Goal: Transaction & Acquisition: Purchase product/service

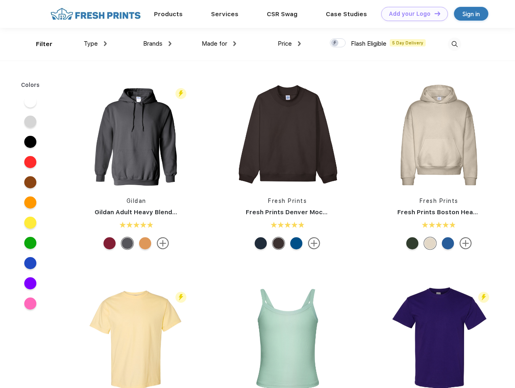
scroll to position [0, 0]
click at [412, 14] on link "Add your Logo Design Tool" at bounding box center [414, 14] width 67 height 14
click at [0, 0] on div "Design Tool" at bounding box center [0, 0] width 0 height 0
click at [434, 13] on link "Add your Logo Design Tool" at bounding box center [414, 14] width 67 height 14
click at [39, 44] on div "Filter" at bounding box center [44, 44] width 17 height 9
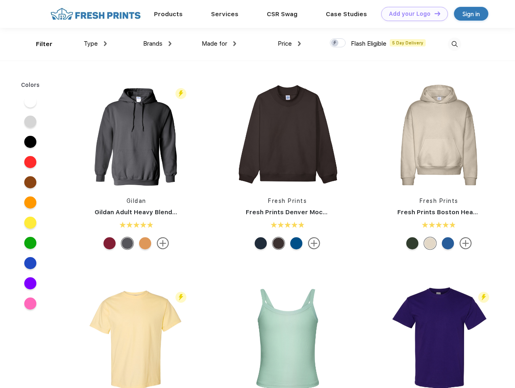
click at [95, 44] on span "Type" at bounding box center [91, 43] width 14 height 7
click at [157, 44] on span "Brands" at bounding box center [152, 43] width 19 height 7
click at [219, 44] on span "Made for" at bounding box center [214, 43] width 25 height 7
click at [290, 44] on span "Price" at bounding box center [285, 43] width 14 height 7
click at [338, 43] on div at bounding box center [338, 42] width 16 height 9
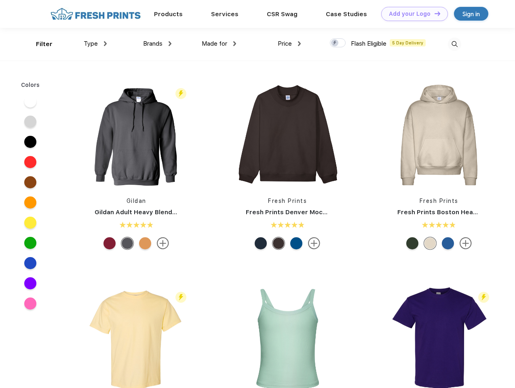
click at [335, 43] on input "checkbox" at bounding box center [332, 40] width 5 height 5
click at [455, 44] on img at bounding box center [454, 44] width 13 height 13
